Goal: Task Accomplishment & Management: Manage account settings

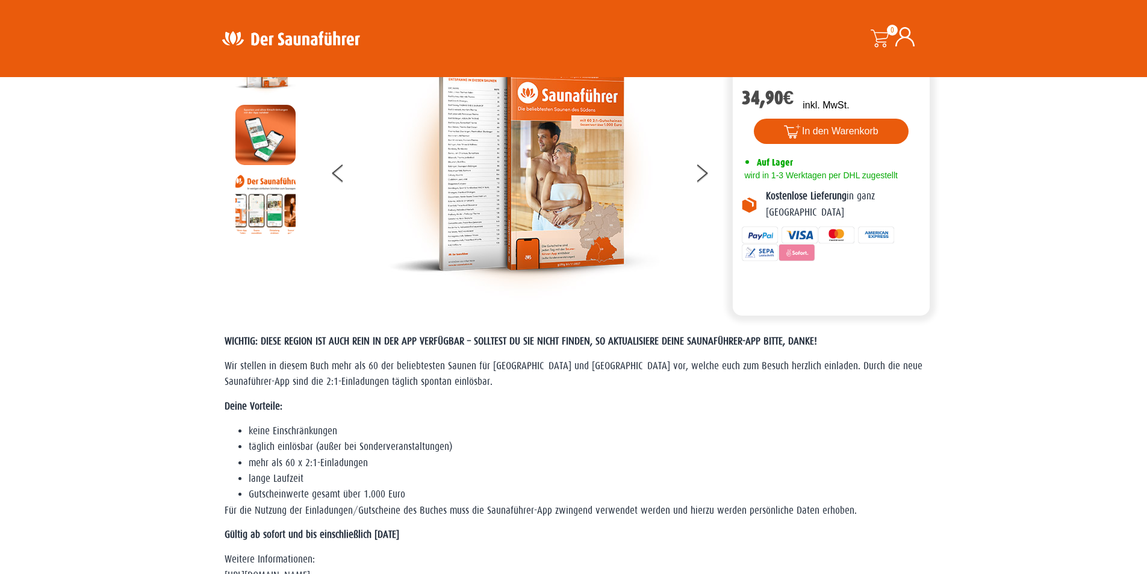
click at [898, 35] on icon at bounding box center [905, 36] width 19 height 19
click at [905, 43] on icon at bounding box center [905, 36] width 19 height 19
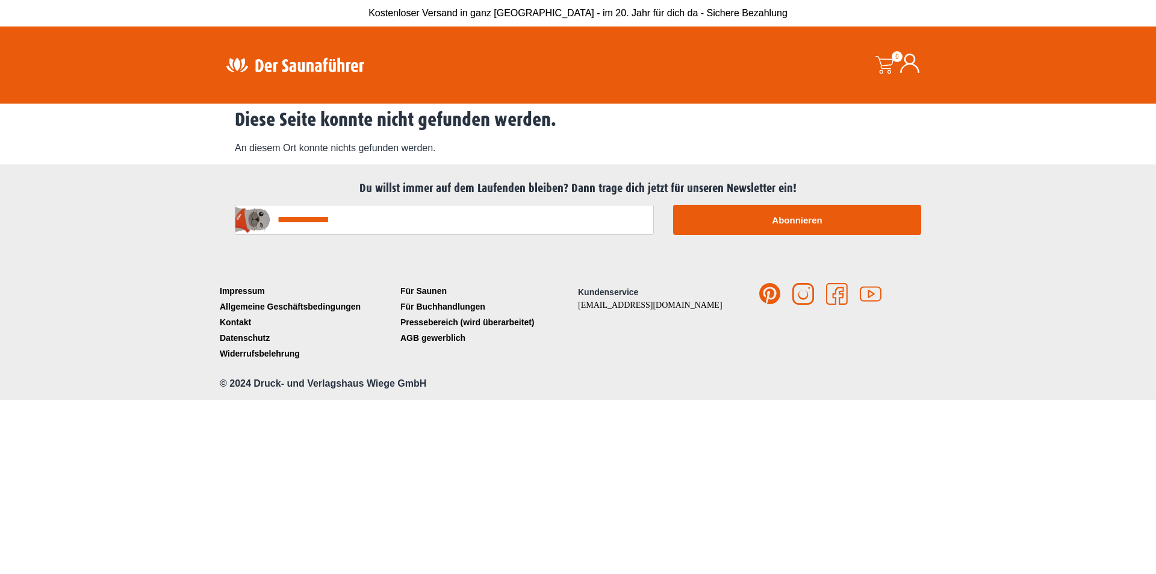
click at [916, 67] on icon at bounding box center [909, 63] width 19 height 19
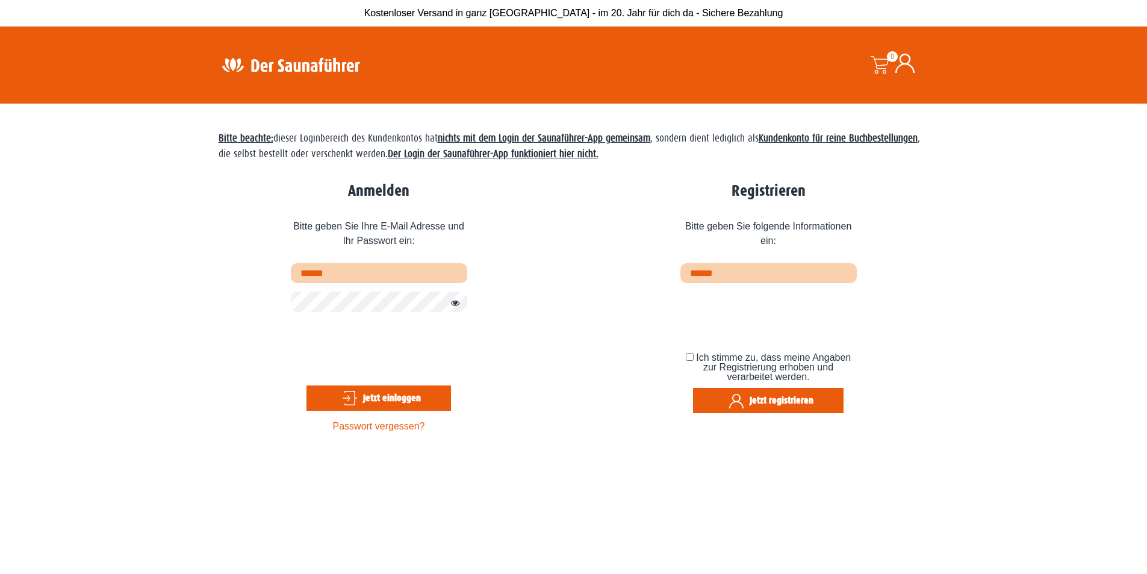
click at [380, 279] on input "text" at bounding box center [379, 273] width 176 height 20
type input "**********"
click at [457, 304] on button "Passwort anzeigen" at bounding box center [453, 303] width 16 height 14
click at [457, 304] on button "Passwort verbergen" at bounding box center [453, 303] width 16 height 14
click at [453, 302] on button "Passwort anzeigen" at bounding box center [453, 303] width 16 height 14
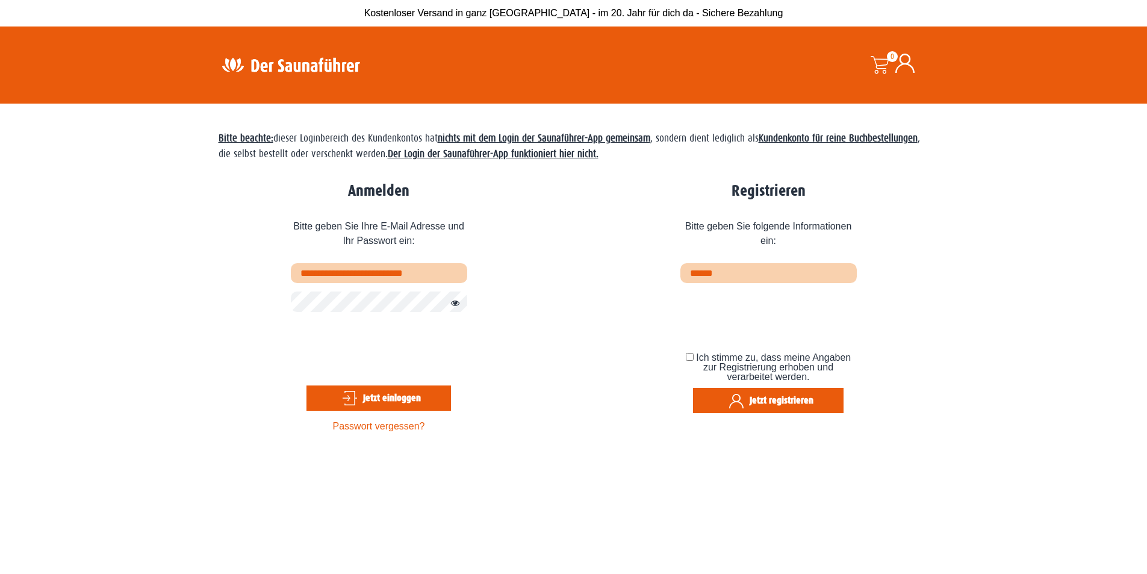
click at [393, 398] on button "Jetzt einloggen" at bounding box center [379, 397] width 145 height 25
click at [383, 396] on button "Jetzt einloggen" at bounding box center [379, 397] width 145 height 25
